Goal: Task Accomplishment & Management: Complete application form

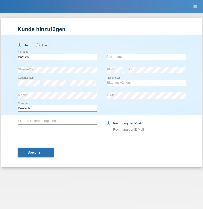
type input "[PERSON_NAME]"
click at [146, 57] on input "text" at bounding box center [145, 57] width 79 height 6
type input "Bethmont"
select select "CH"
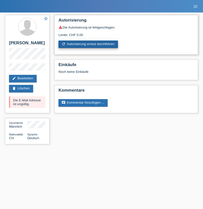
click at [88, 44] on link "refresh Autorisierung erneut durchführen" at bounding box center [87, 45] width 59 height 8
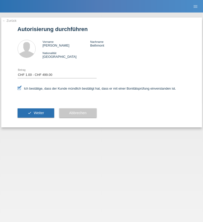
select select "1"
click at [36, 113] on span "Weiter" at bounding box center [39, 113] width 10 height 4
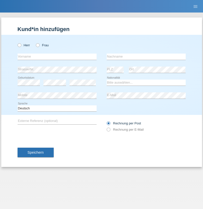
radio input "true"
click at [57, 57] on input "text" at bounding box center [57, 57] width 79 height 6
type input "De Caro"
click at [146, 57] on input "text" at bounding box center [145, 57] width 79 height 6
type input "[PERSON_NAME]"
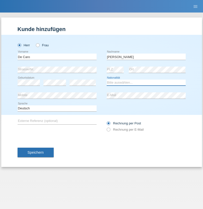
select select "IT"
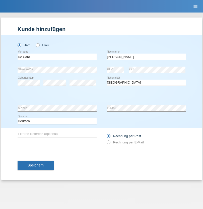
select select "C"
select select "26"
select select "09"
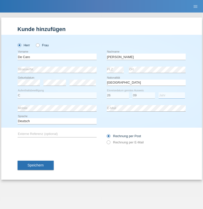
select select "1983"
